Goal: Navigation & Orientation: Find specific page/section

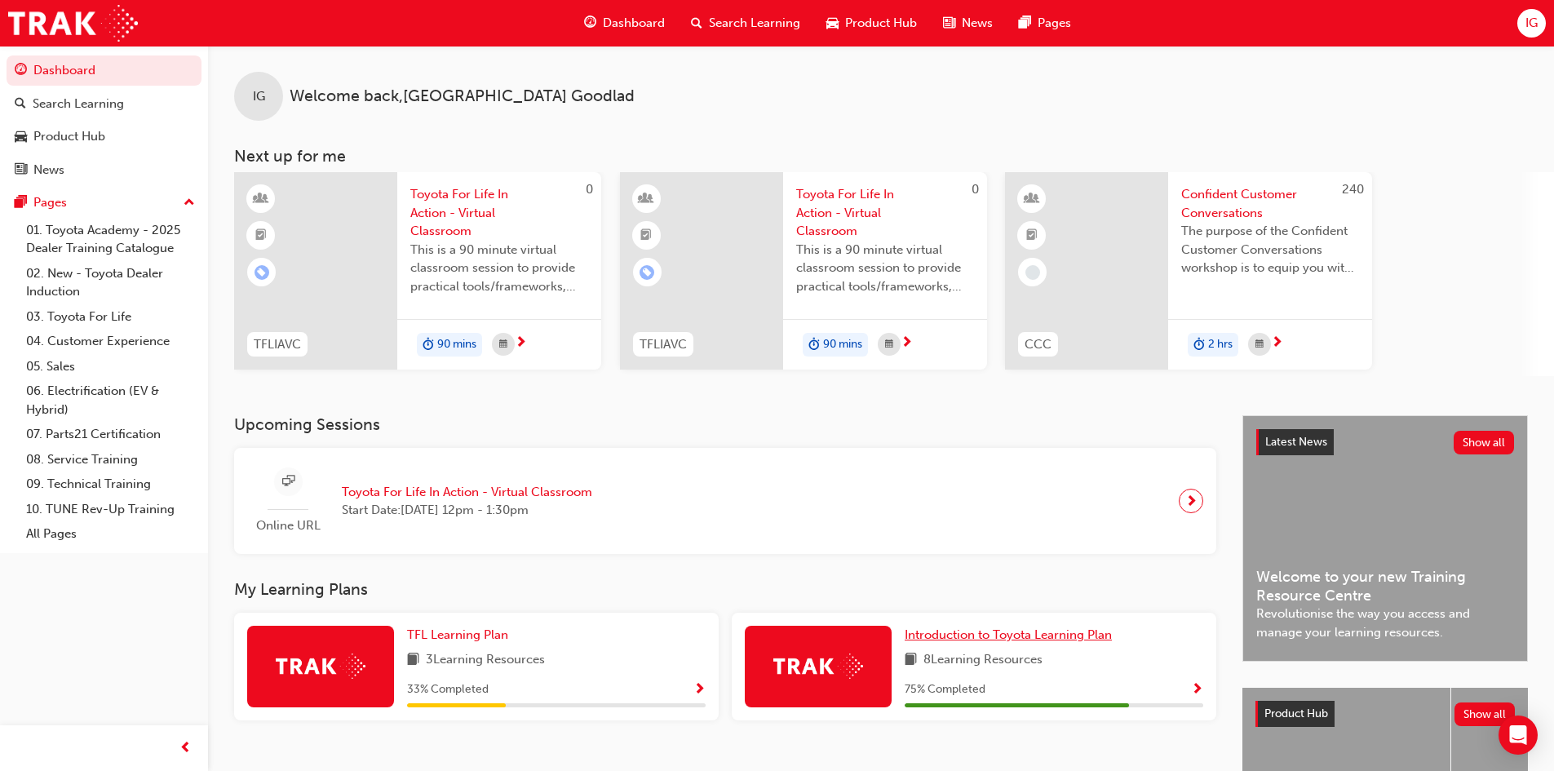
click at [1071, 626] on link "Introduction to Toyota Learning Plan" at bounding box center [1012, 635] width 214 height 19
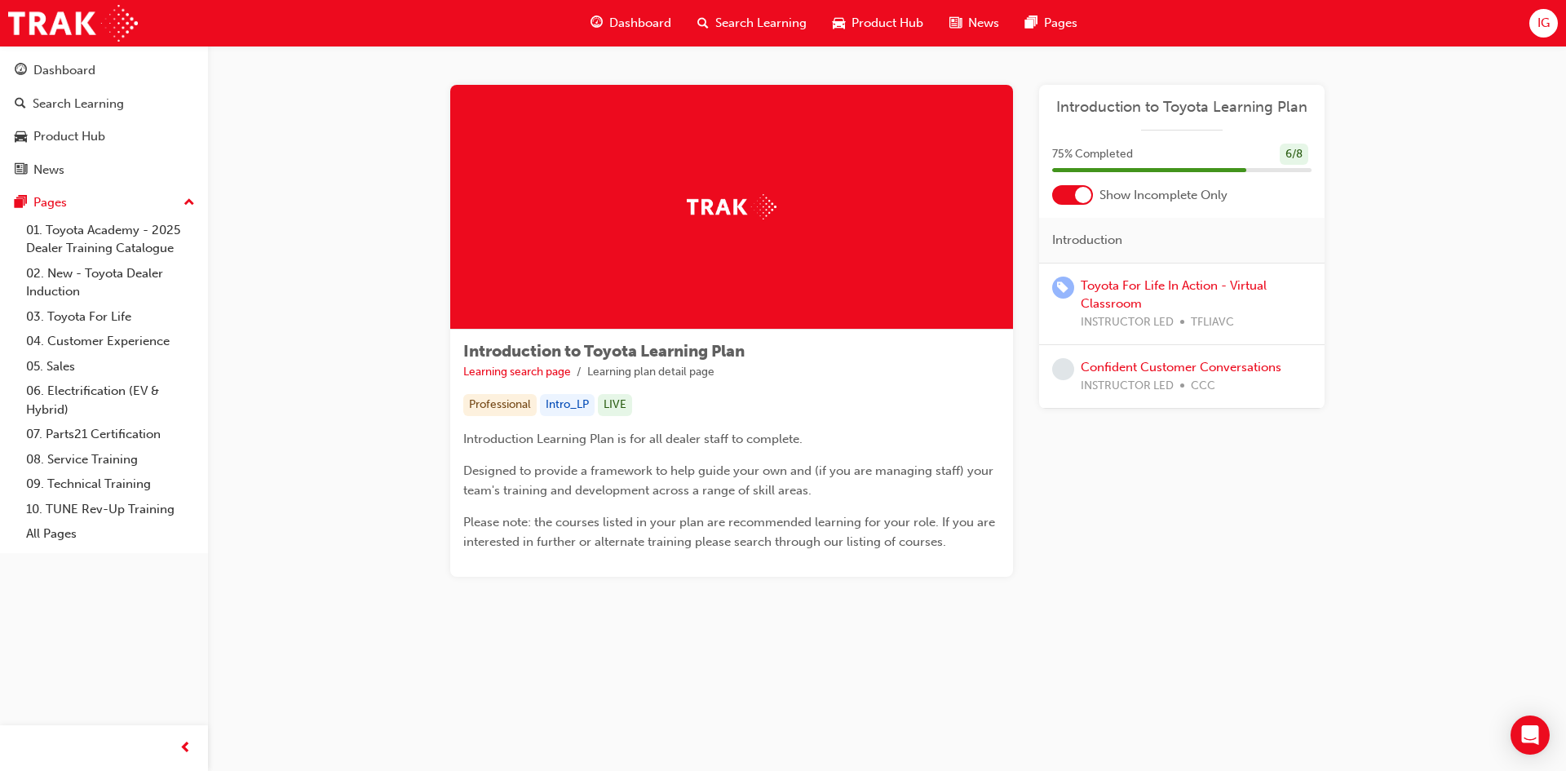
click at [621, 7] on div "Dashboard" at bounding box center [631, 23] width 107 height 33
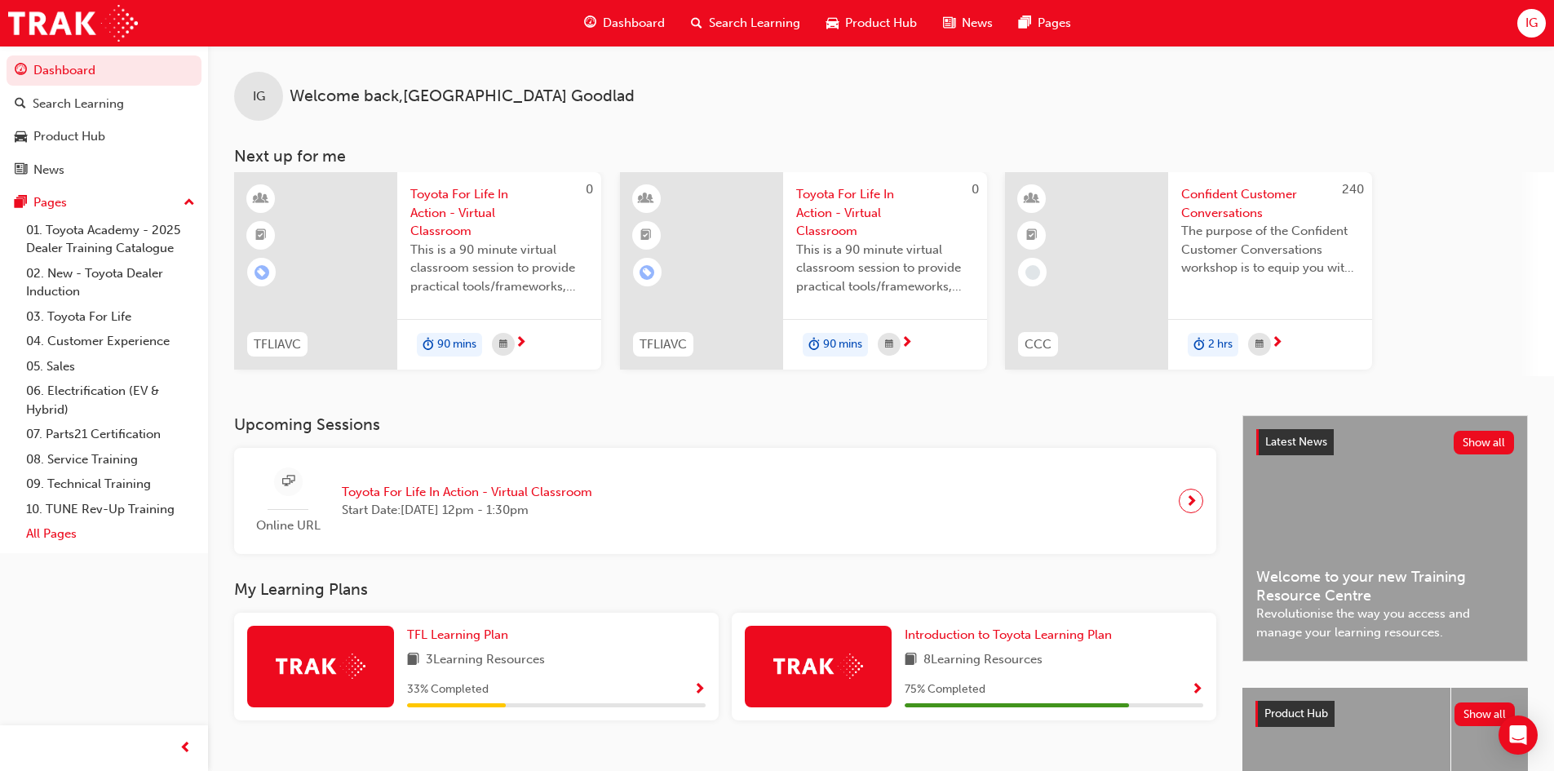
click at [66, 527] on link "All Pages" at bounding box center [111, 533] width 182 height 25
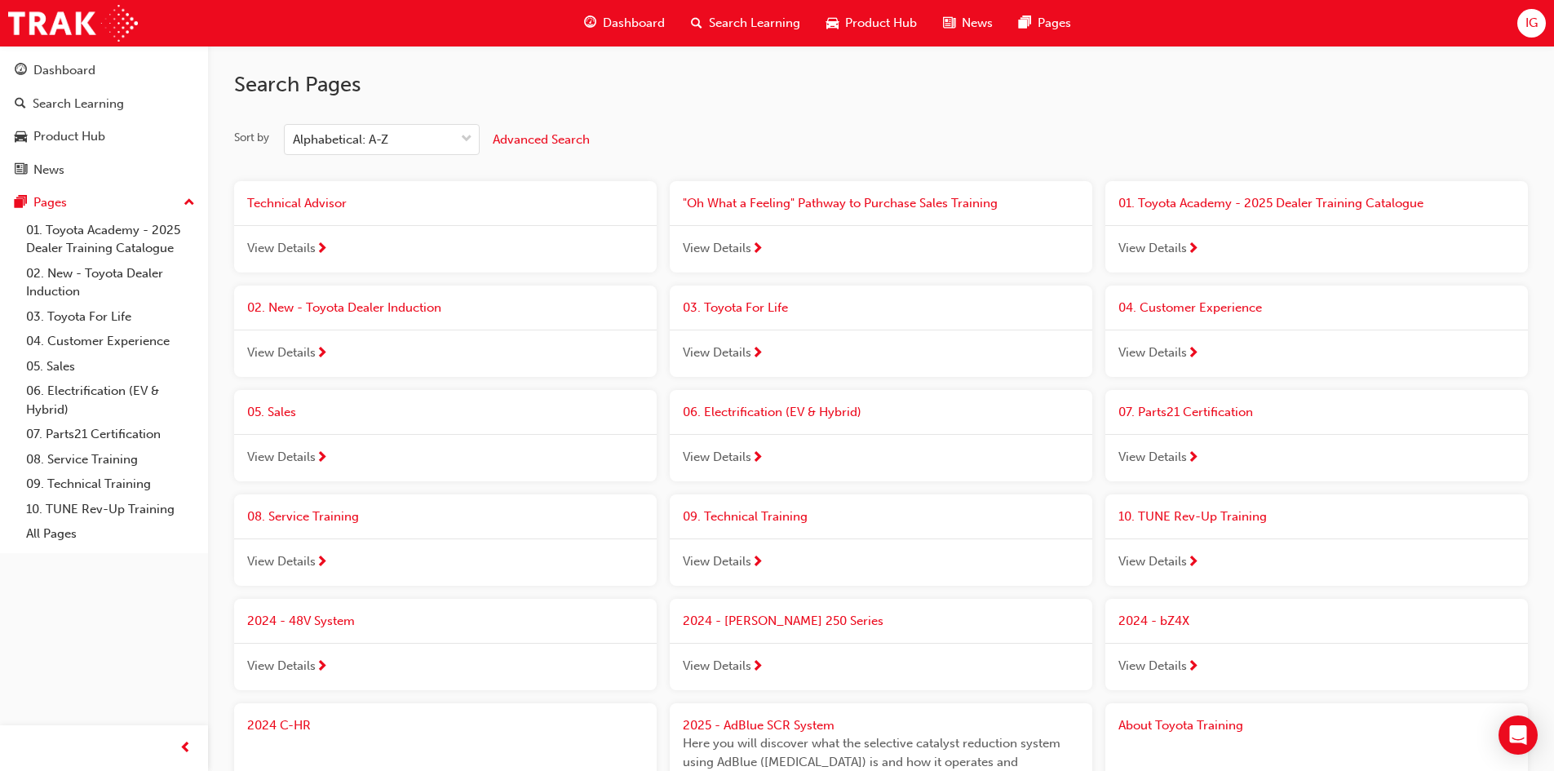
click at [719, 365] on div "View Details" at bounding box center [881, 353] width 423 height 47
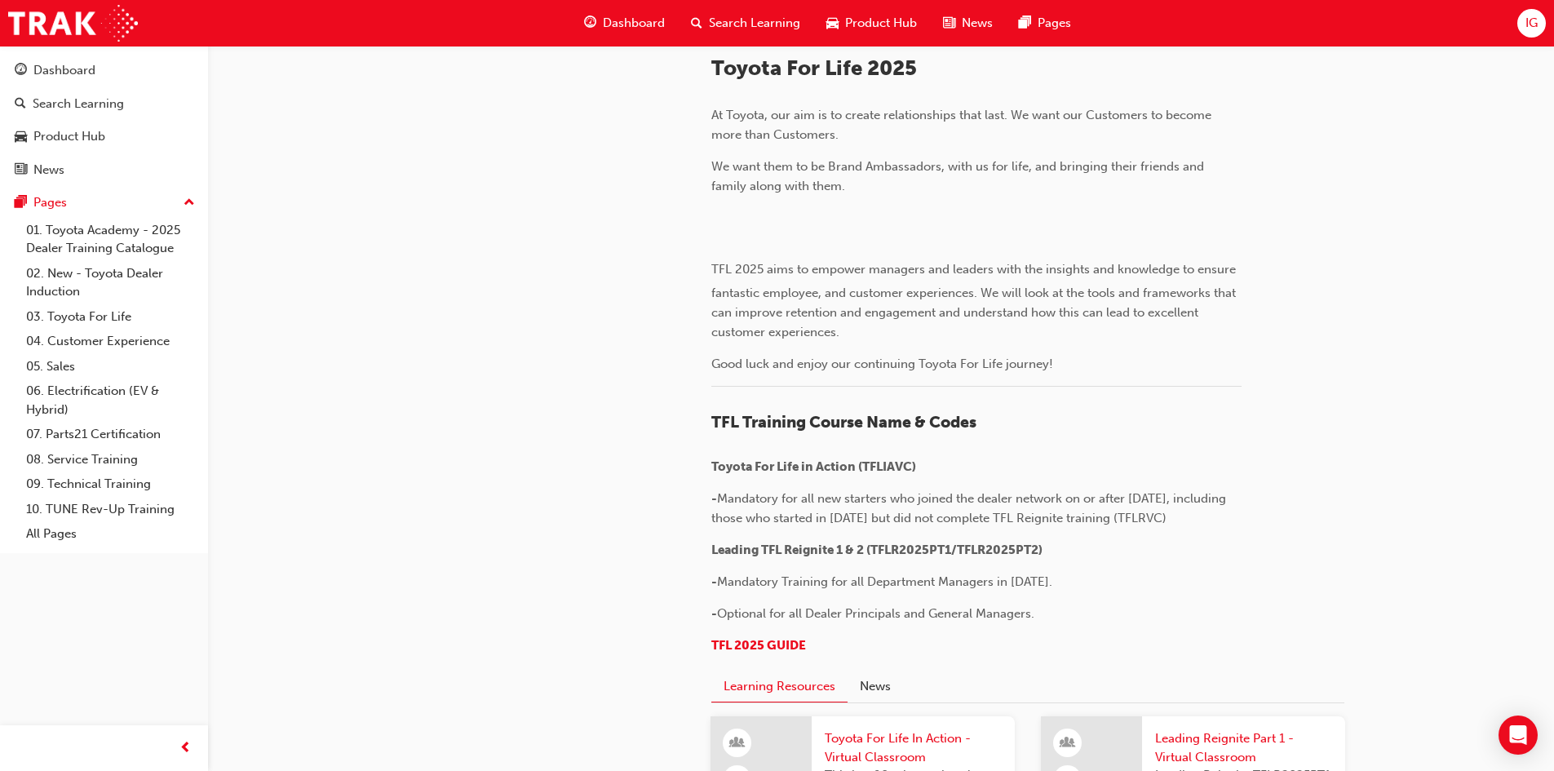
scroll to position [387, 0]
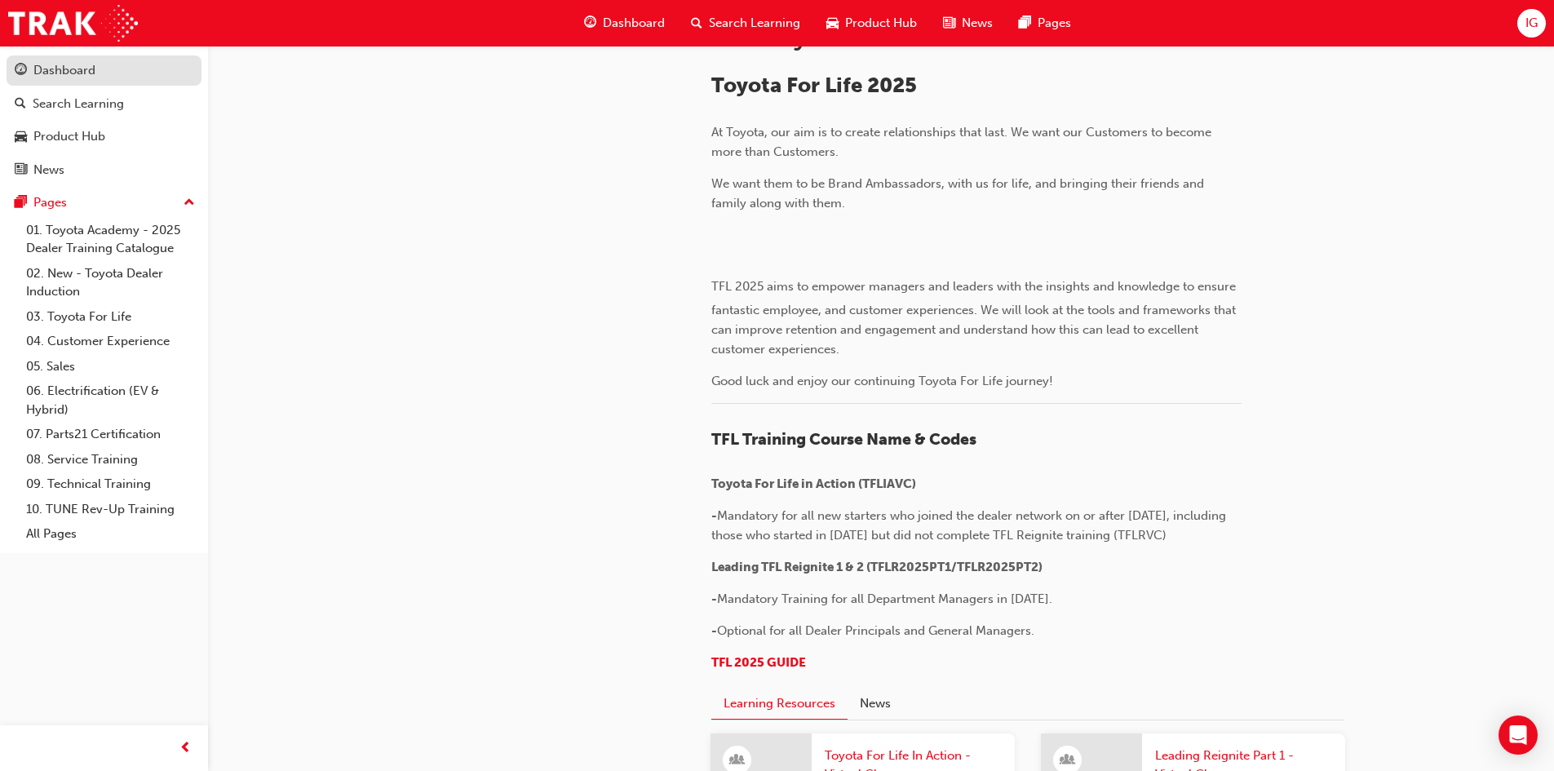
click at [51, 74] on div "Dashboard" at bounding box center [64, 70] width 62 height 19
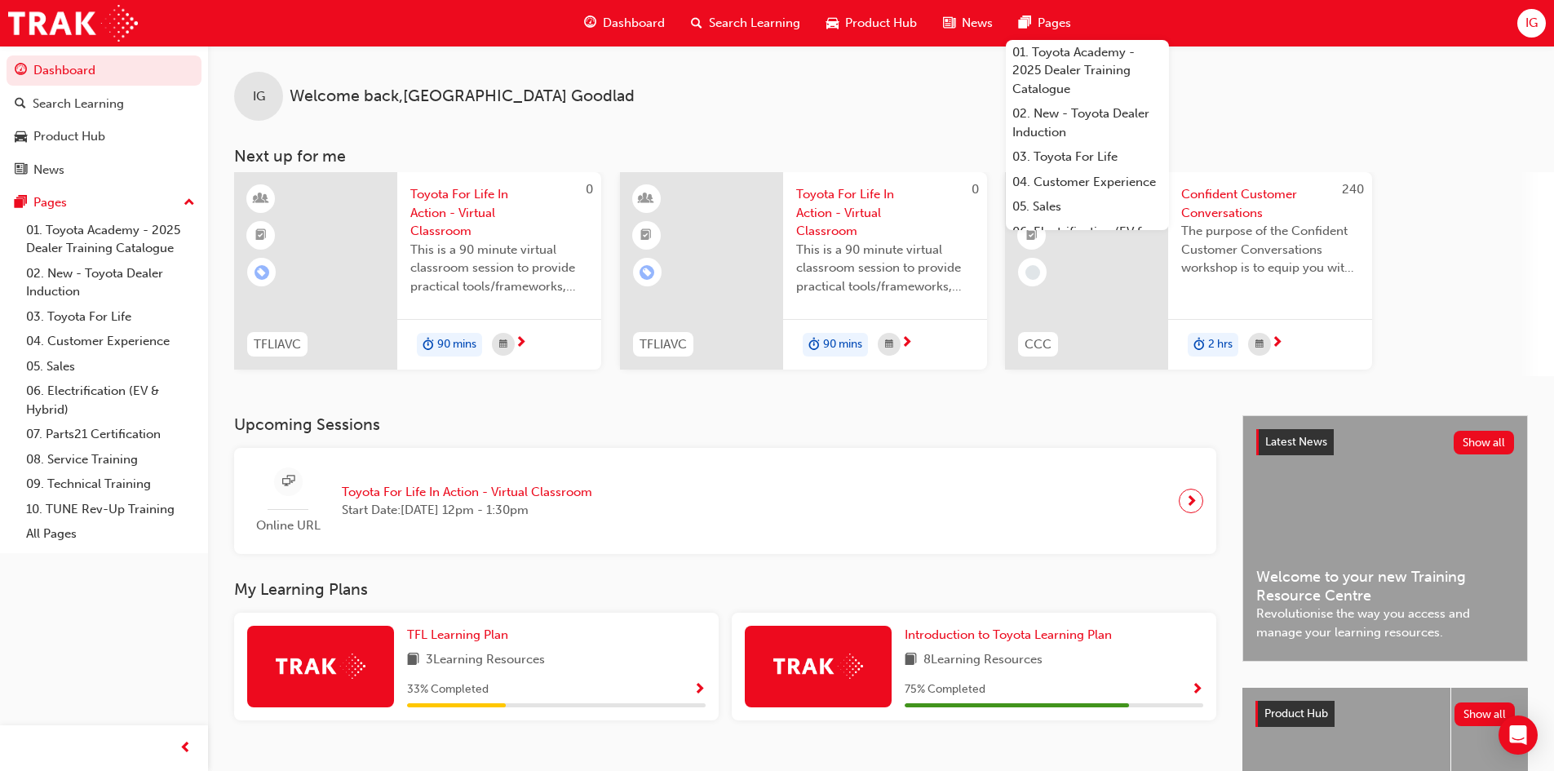
click at [1051, 15] on span "Pages" at bounding box center [1054, 23] width 33 height 19
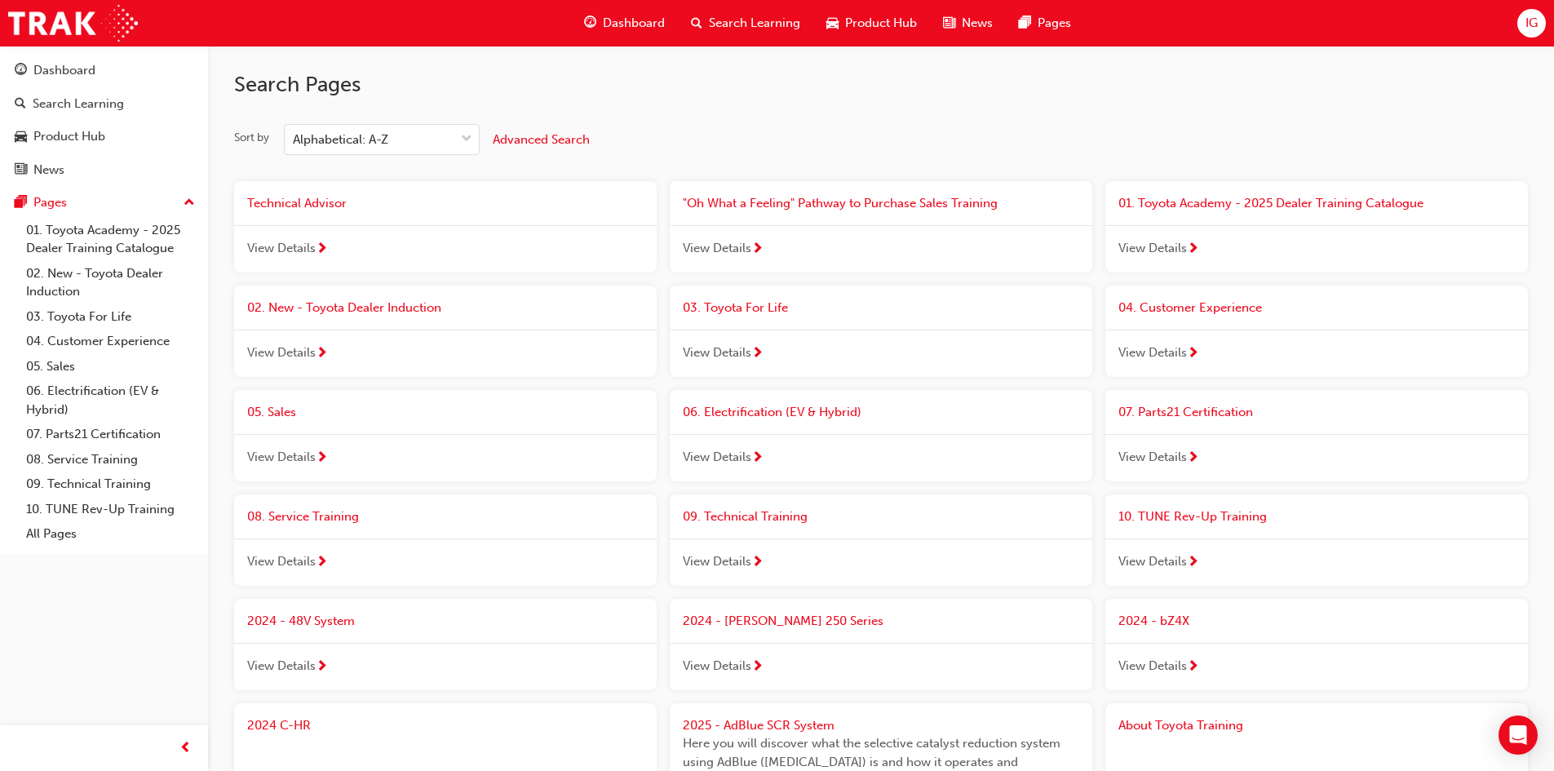
drag, startPoint x: 958, startPoint y: 210, endPoint x: 903, endPoint y: 281, distance: 88.9
